Goal: Transaction & Acquisition: Download file/media

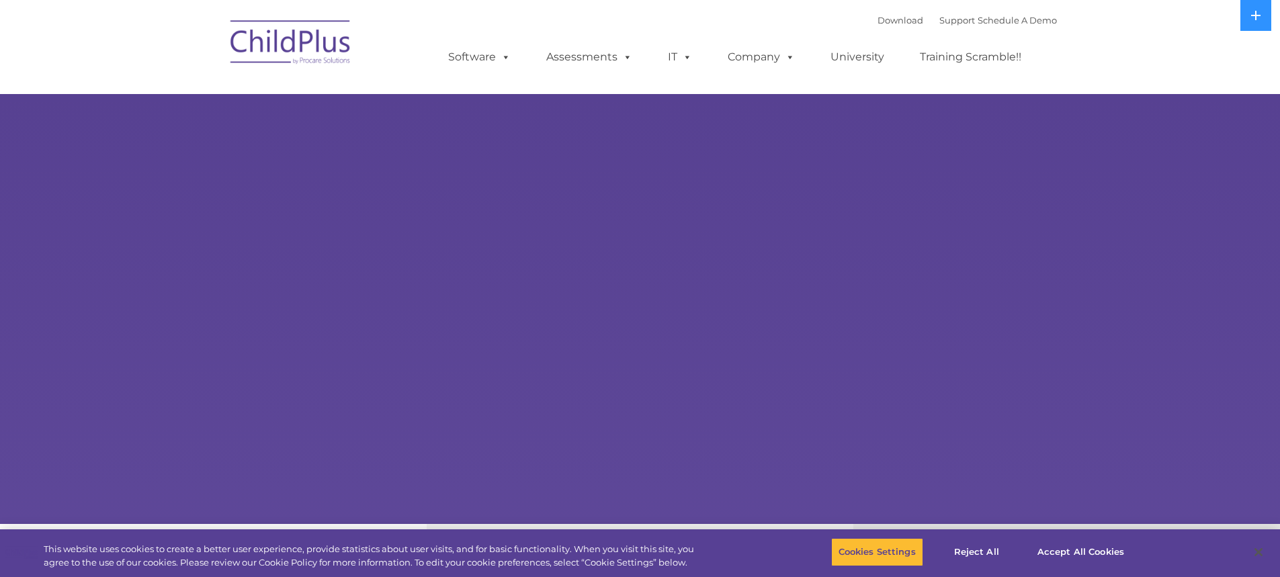
select select "MEDIUM"
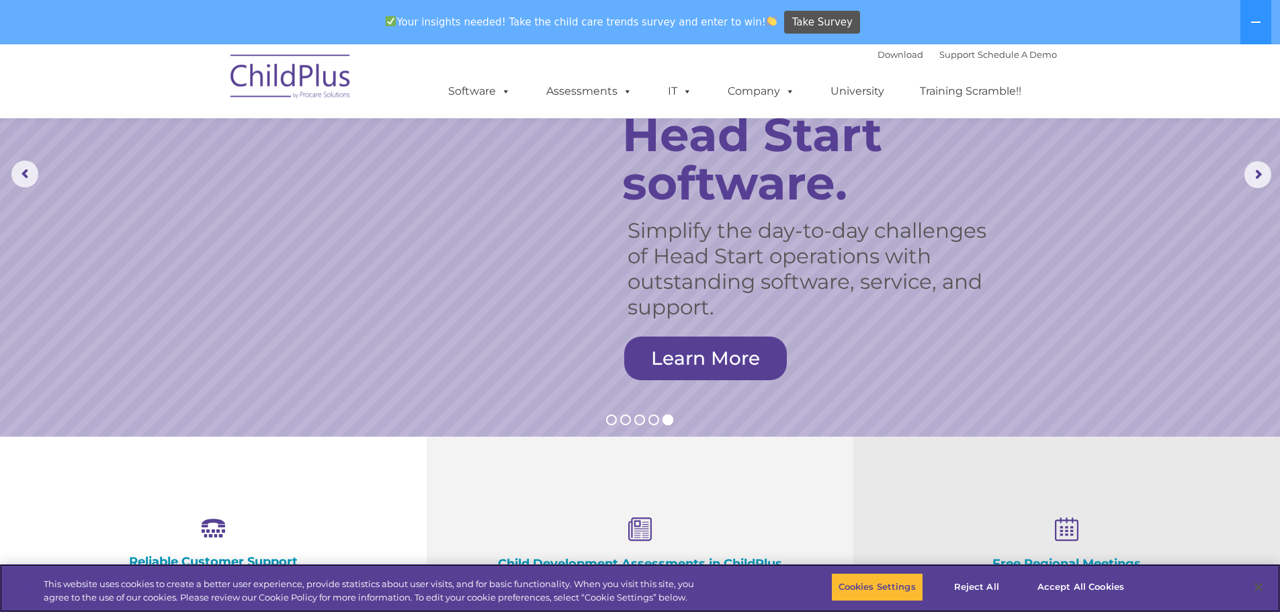
scroll to position [134, 0]
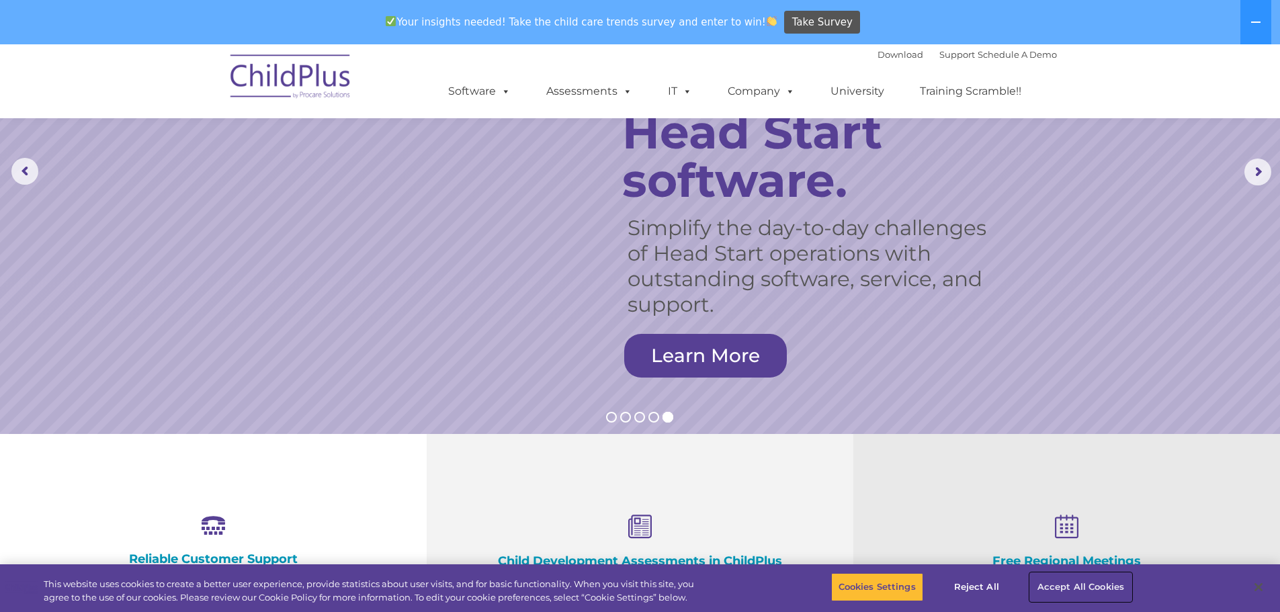
click at [1083, 577] on button "Accept All Cookies" at bounding box center [1080, 587] width 101 height 28
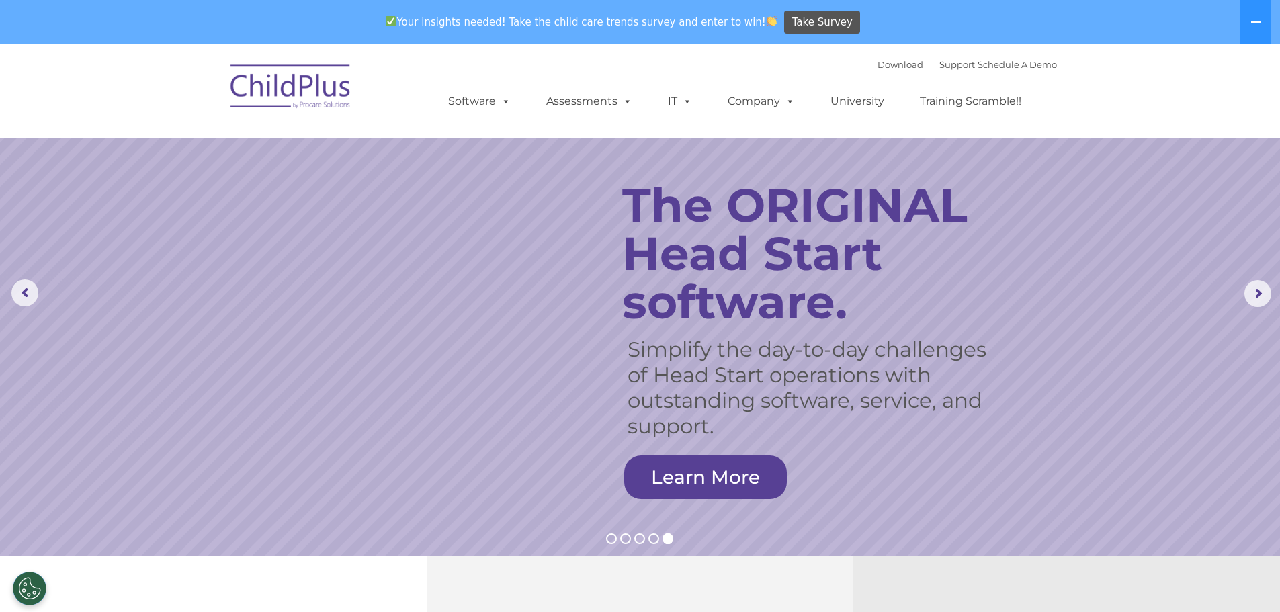
scroll to position [0, 0]
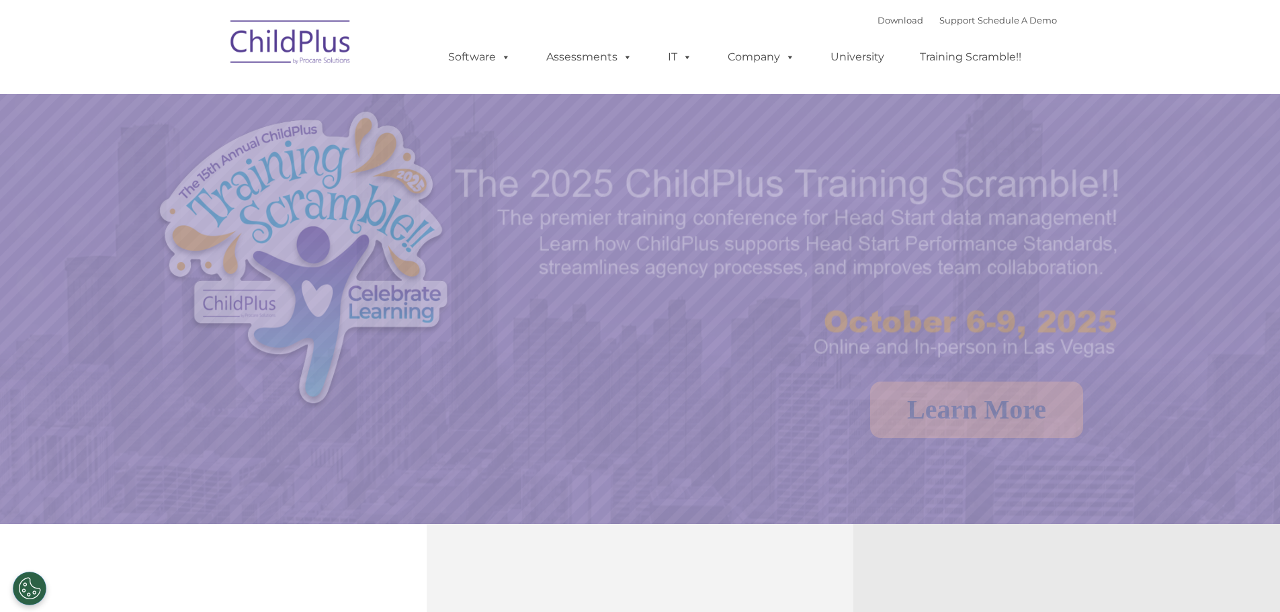
select select "MEDIUM"
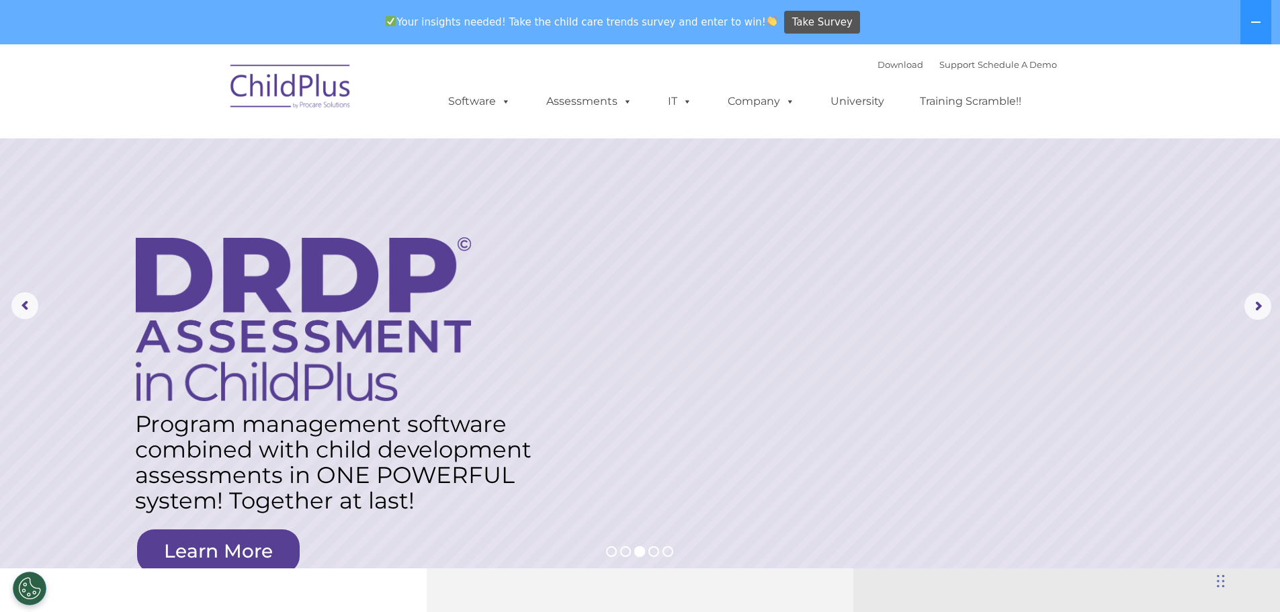
click at [318, 95] on img at bounding box center [291, 88] width 134 height 67
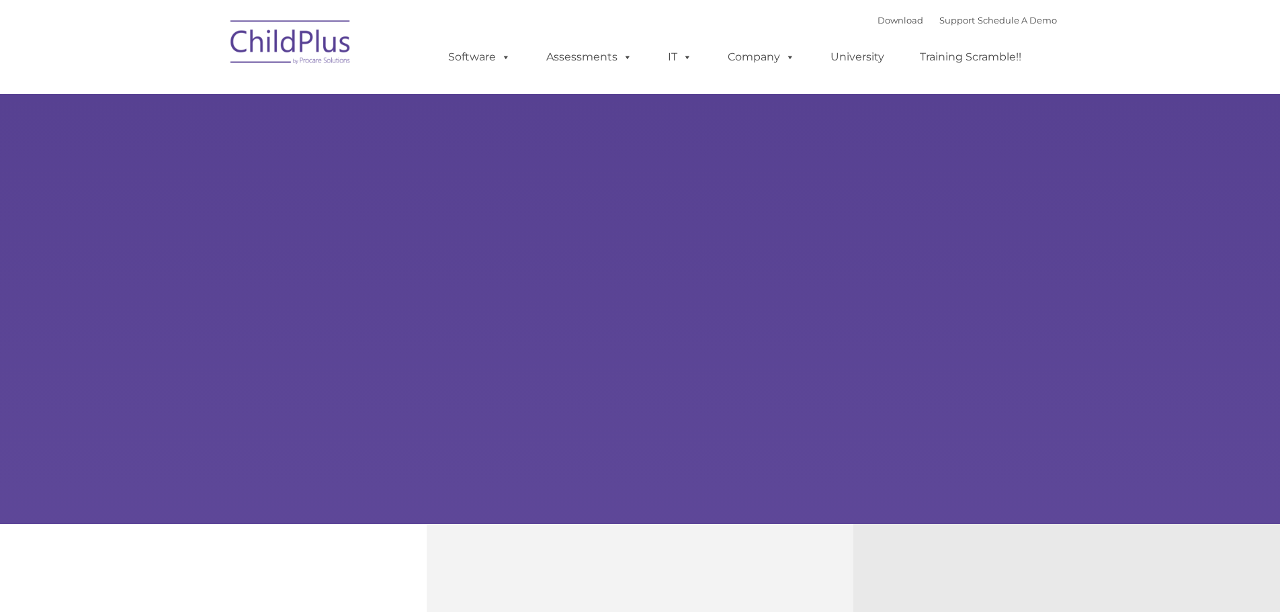
type input ""
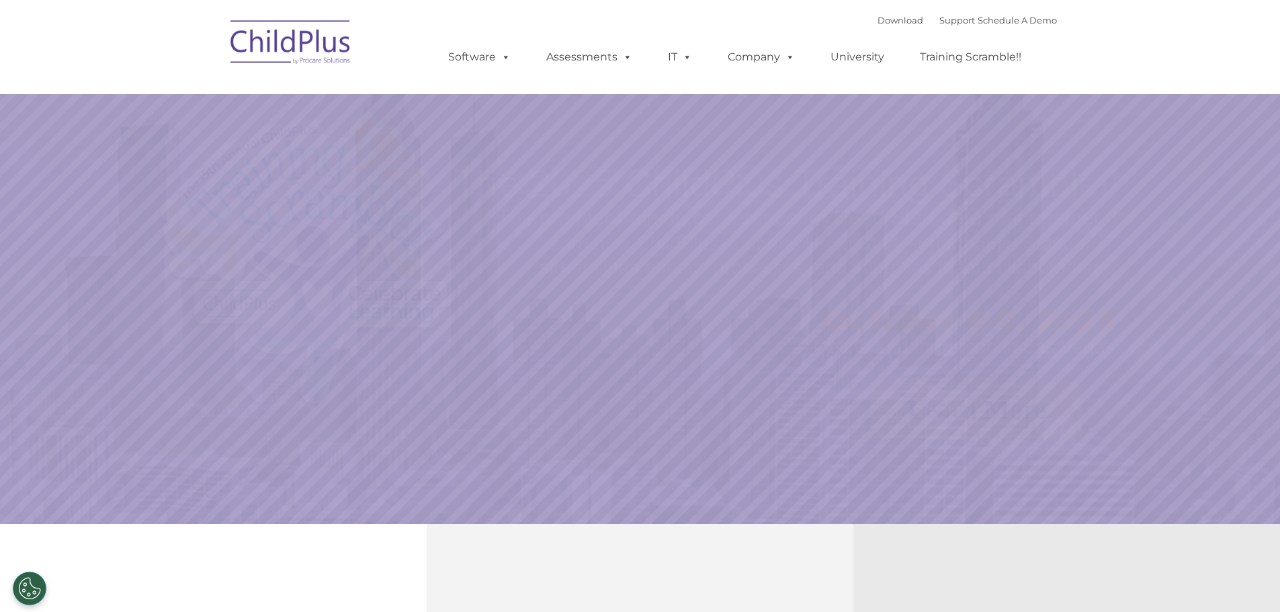
select select "MEDIUM"
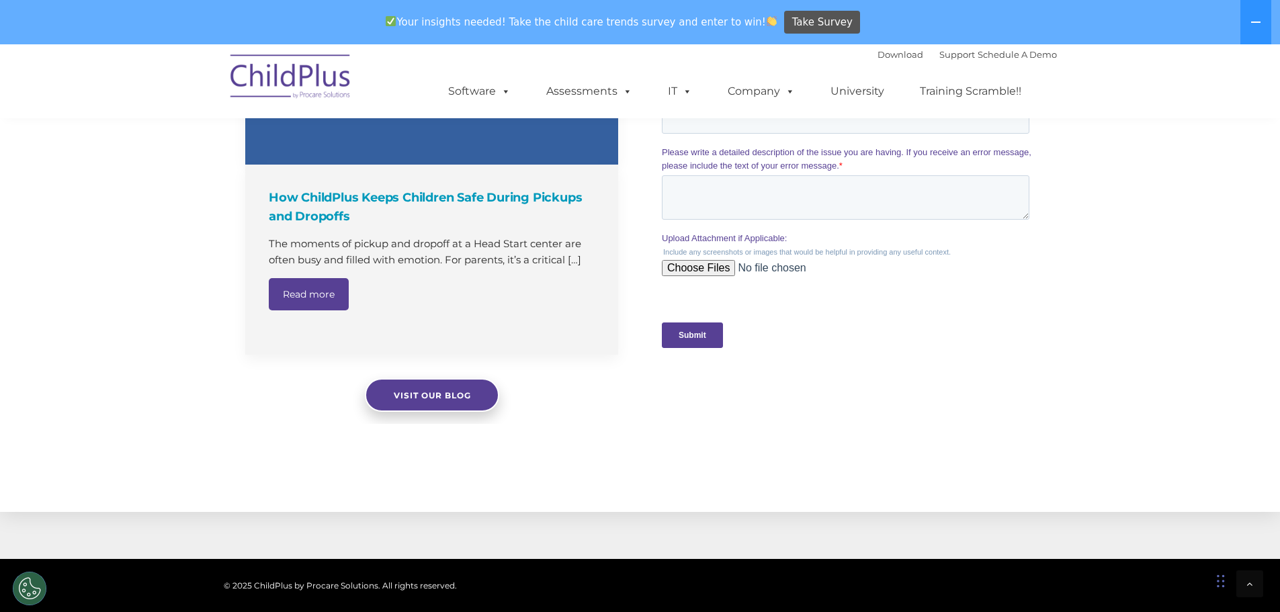
scroll to position [1399, 0]
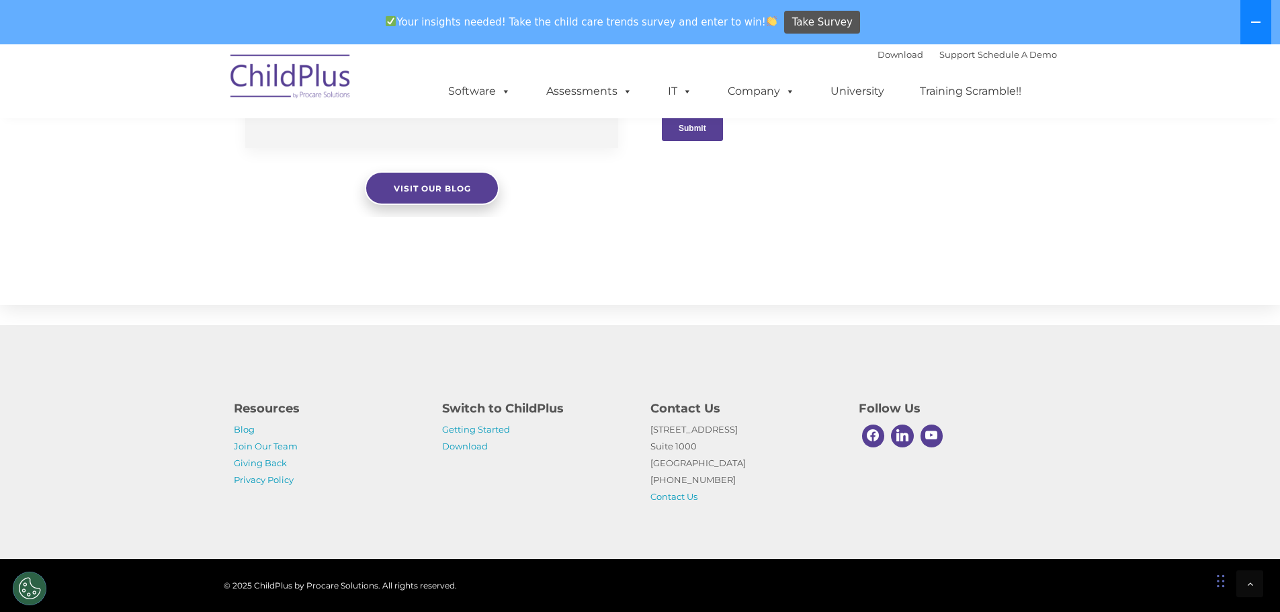
click at [1255, 28] on button at bounding box center [1256, 22] width 31 height 44
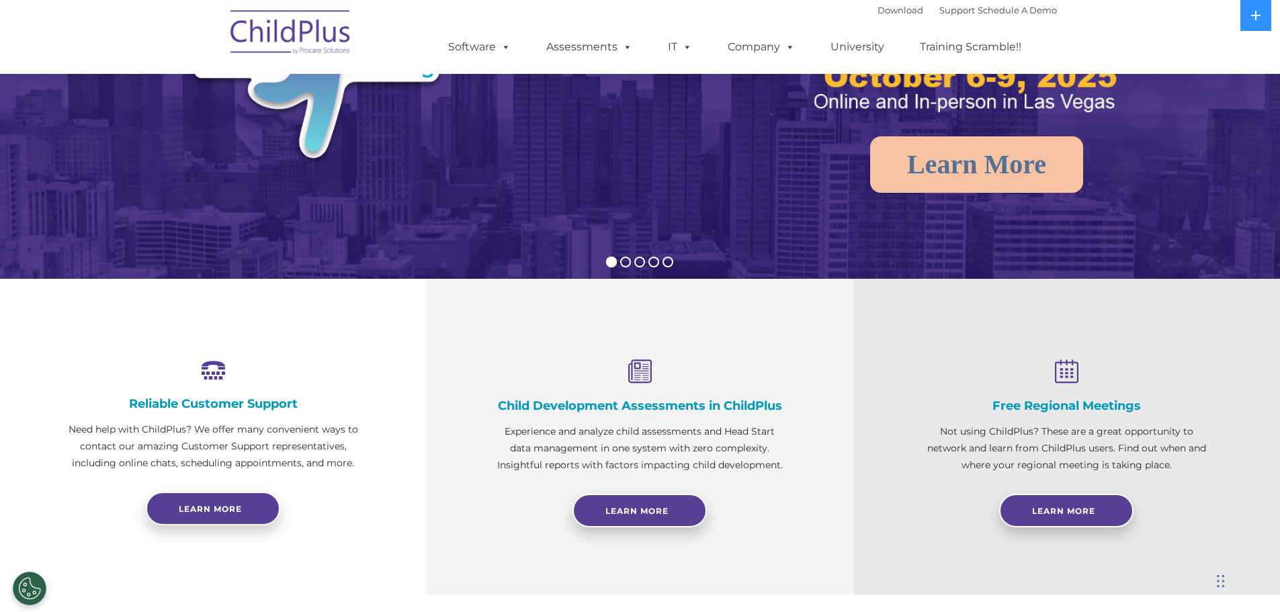
scroll to position [0, 0]
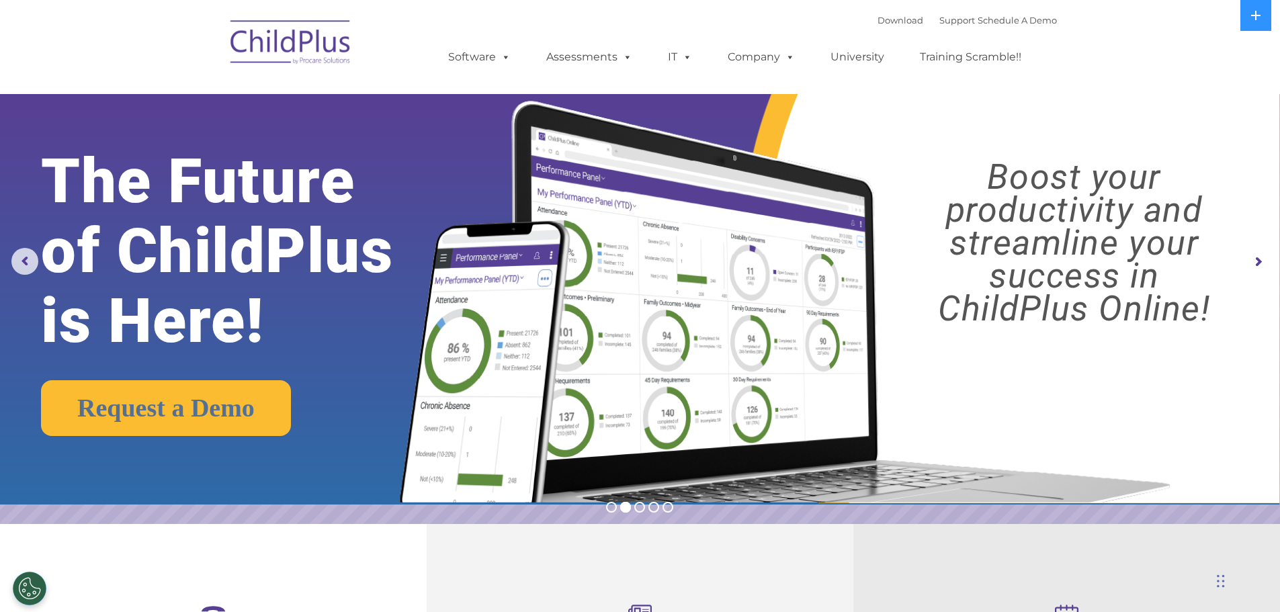
click at [1265, 260] on rs-arrow at bounding box center [1258, 262] width 27 height 27
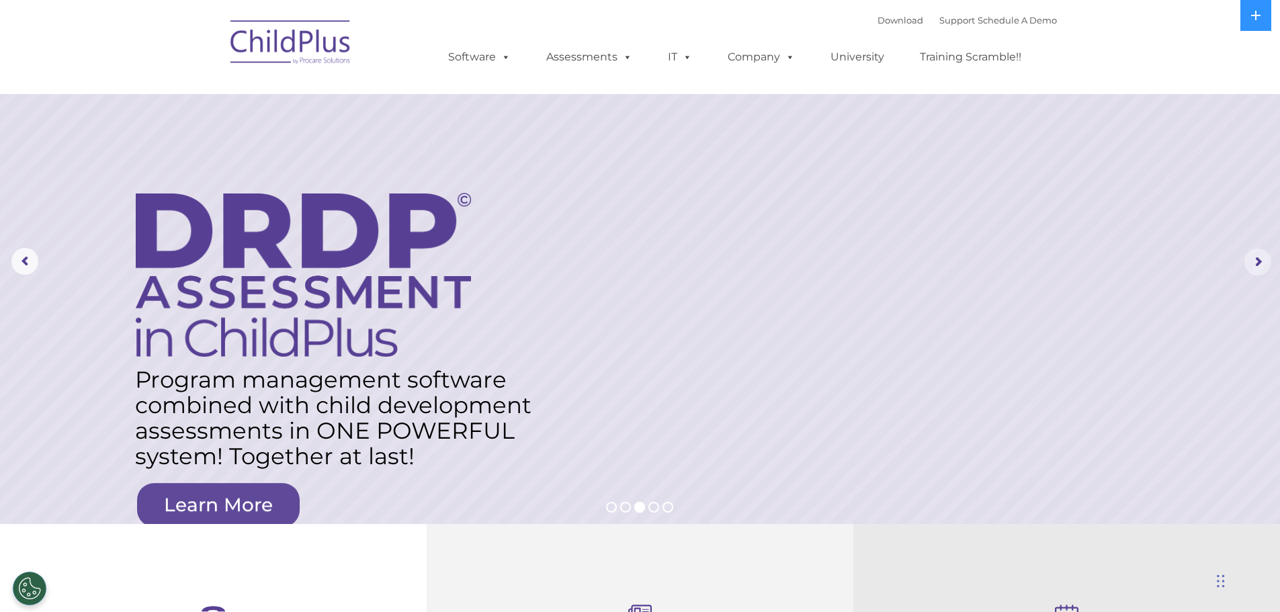
click at [1265, 260] on rs-arrow at bounding box center [1258, 262] width 27 height 27
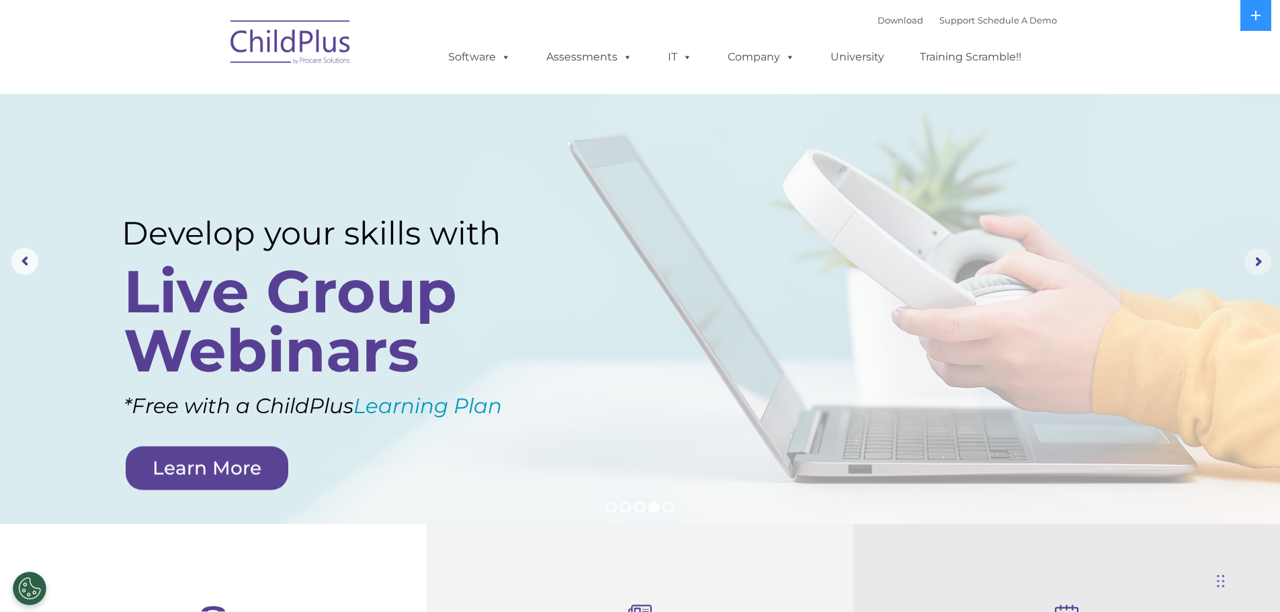
click at [1265, 260] on rs-arrow at bounding box center [1258, 262] width 27 height 27
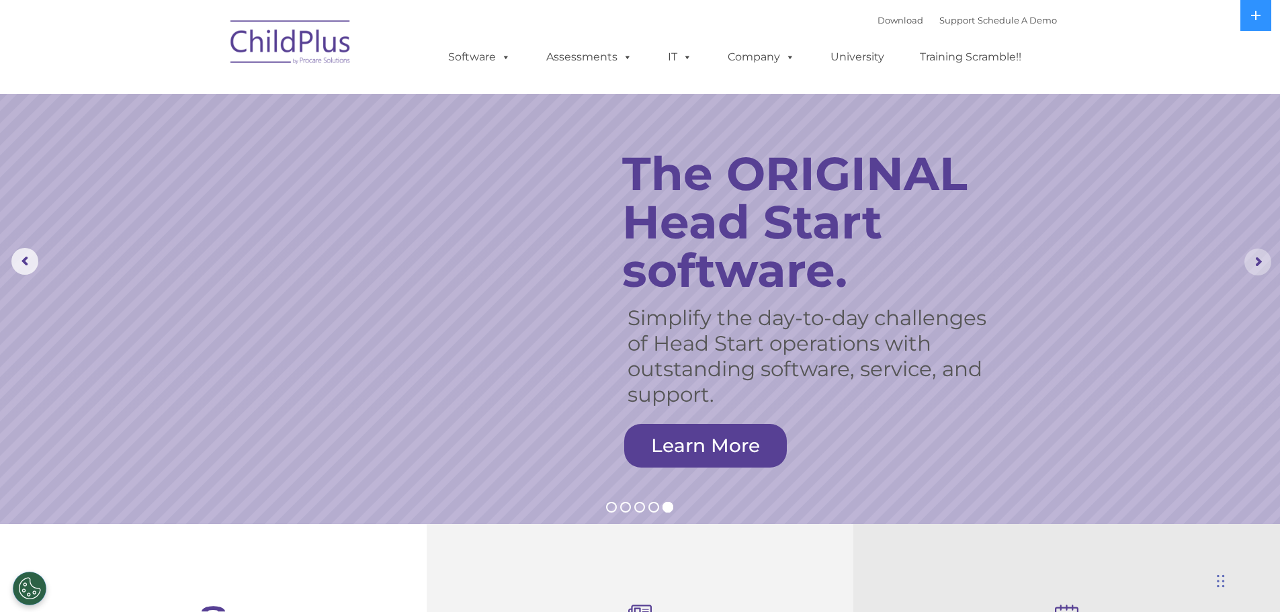
click at [1265, 260] on rs-arrow at bounding box center [1258, 262] width 27 height 27
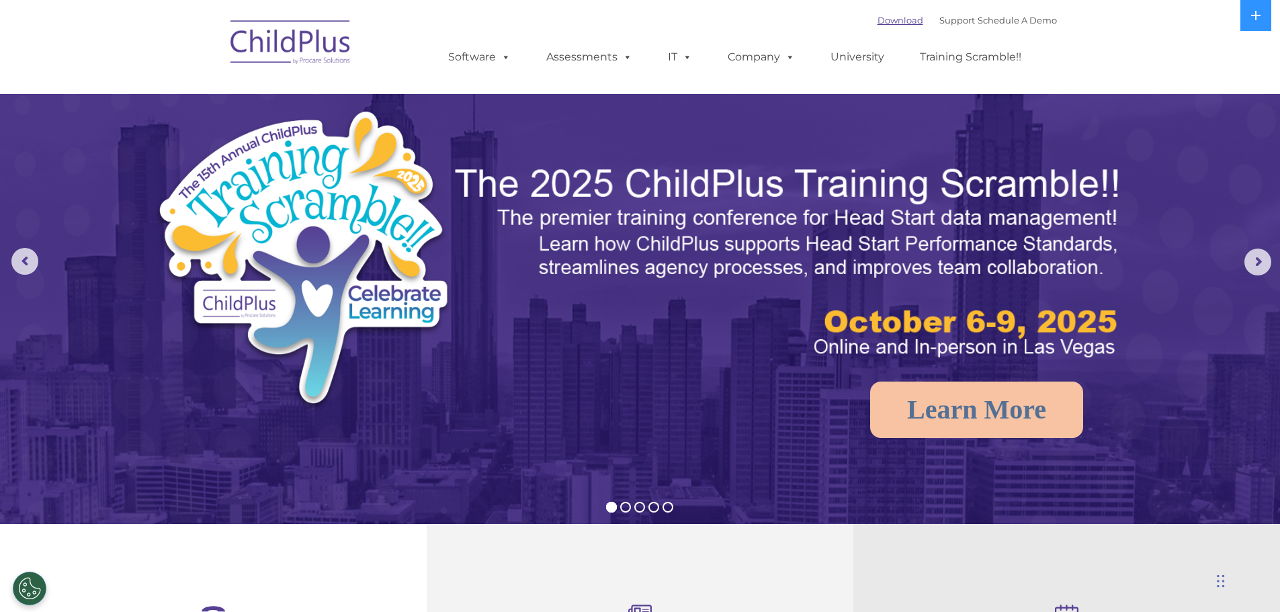
click at [888, 22] on link "Download" at bounding box center [901, 20] width 46 height 11
